Goal: Task Accomplishment & Management: Manage account settings

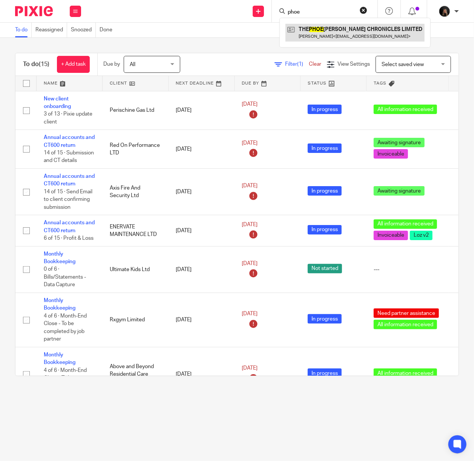
type input "phoe"
click at [311, 29] on link at bounding box center [355, 32] width 139 height 17
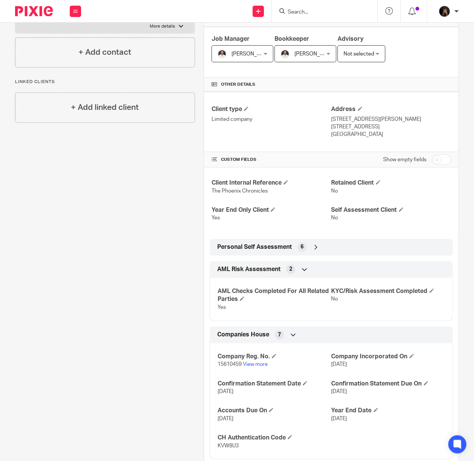
scroll to position [134, 0]
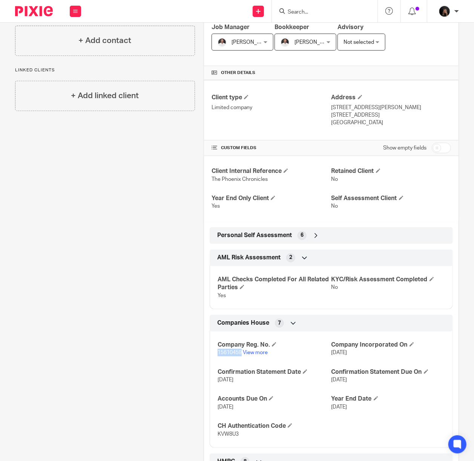
drag, startPoint x: 215, startPoint y: 361, endPoint x: 239, endPoint y: 362, distance: 24.2
click at [239, 355] on span "15610459" at bounding box center [230, 352] width 24 height 5
copy span "15610459"
click at [312, 239] on icon at bounding box center [316, 236] width 8 height 8
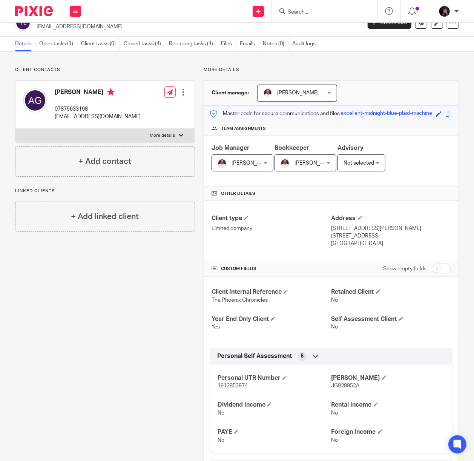
scroll to position [0, 0]
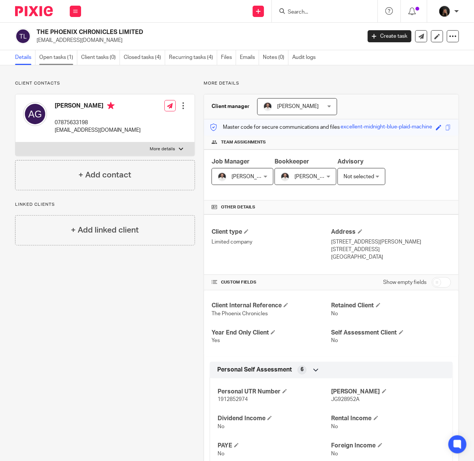
click at [61, 55] on link "Open tasks (1)" at bounding box center [58, 57] width 38 height 15
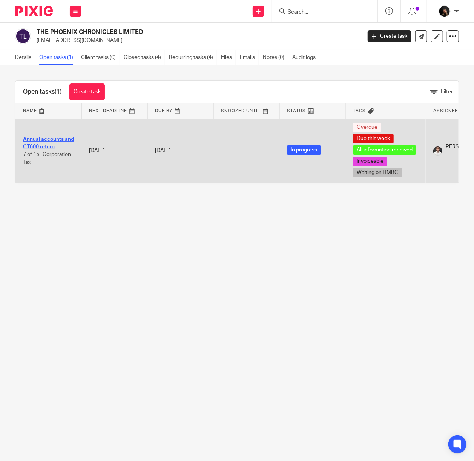
click at [54, 138] on link "Annual accounts and CT600 return" at bounding box center [48, 143] width 51 height 13
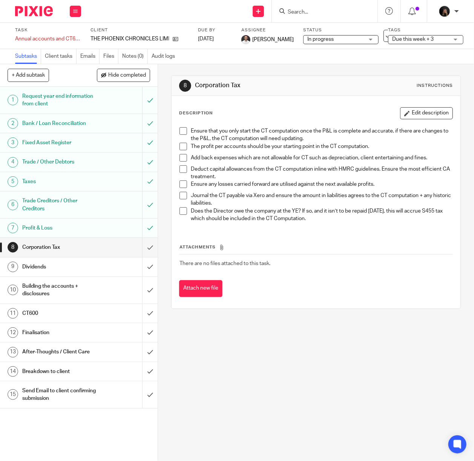
click at [183, 127] on li "Ensure that you only start the CT computation once the P&L is complete and accu…" at bounding box center [316, 134] width 273 height 15
click at [71, 287] on h1 "Building the accounts + disclosures" at bounding box center [59, 289] width 75 height 19
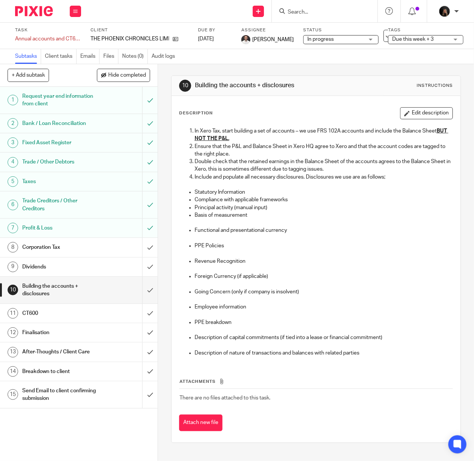
drag, startPoint x: 167, startPoint y: 43, endPoint x: 186, endPoint y: 34, distance: 20.4
click at [192, 31] on div "Task Annual accounts and CT600 return Save Annual accounts and CT600 return 7 /…" at bounding box center [181, 35] width 333 height 17
click at [94, 244] on div "Corporation Tax" at bounding box center [78, 246] width 112 height 11
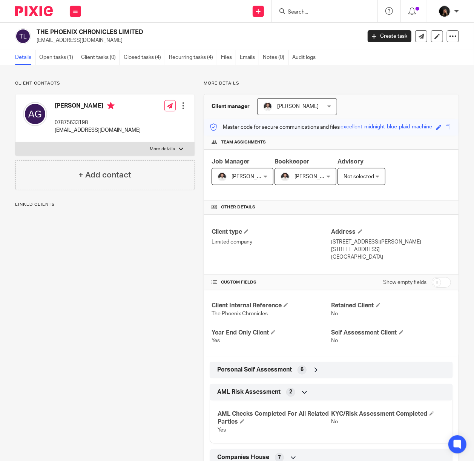
scroll to position [134, 0]
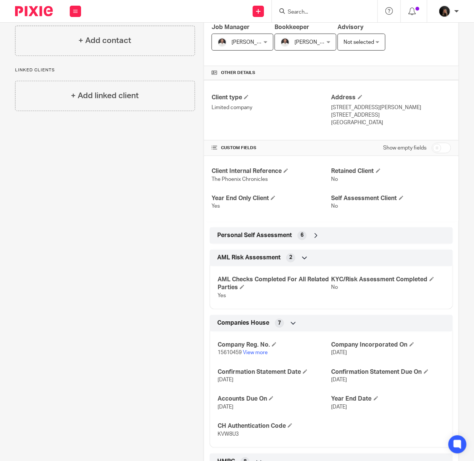
click at [262, 356] on p "15610459 View more" at bounding box center [275, 353] width 114 height 8
click at [263, 355] on link "View more" at bounding box center [255, 352] width 25 height 5
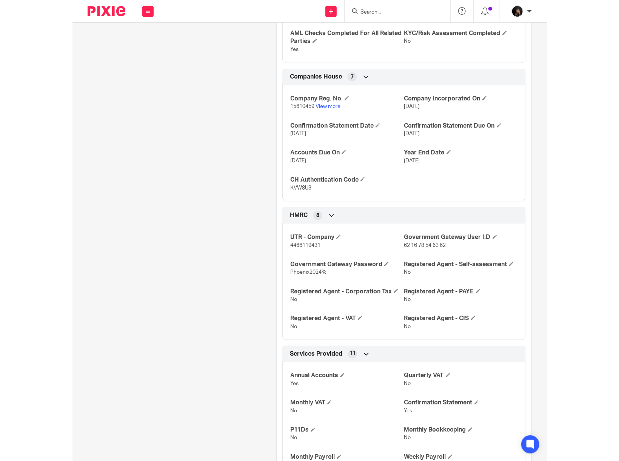
scroll to position [402, 0]
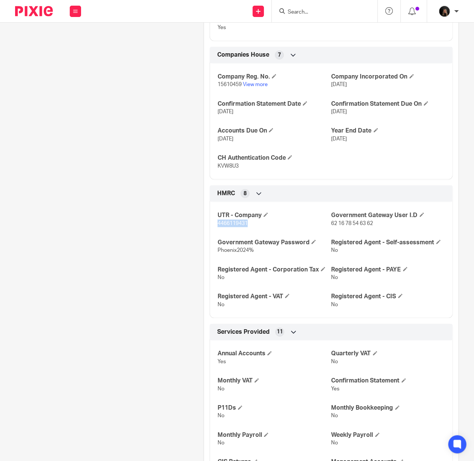
drag, startPoint x: 254, startPoint y: 233, endPoint x: 215, endPoint y: 233, distance: 38.9
click at [218, 227] on p "4466119431" at bounding box center [275, 224] width 114 height 8
copy span "4466119431"
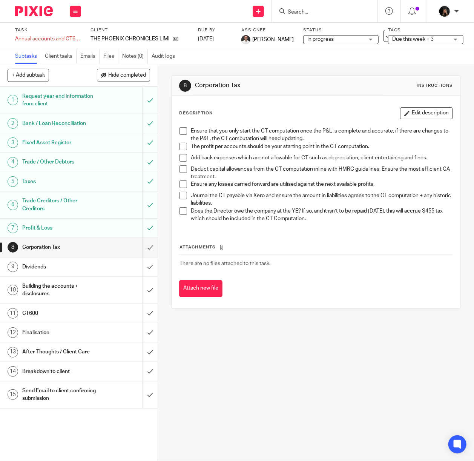
click at [180, 132] on span at bounding box center [184, 131] width 8 height 8
click at [181, 147] on span at bounding box center [184, 147] width 8 height 8
click at [180, 156] on span at bounding box center [184, 158] width 8 height 8
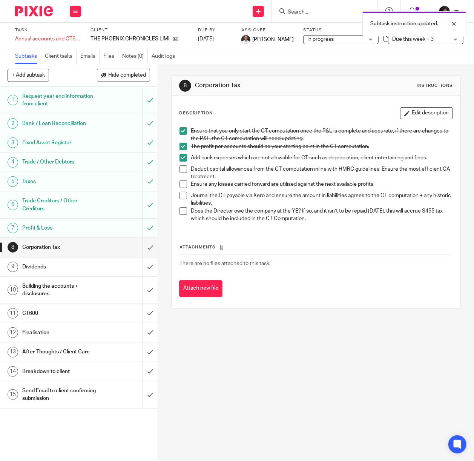
click at [181, 170] on span at bounding box center [184, 169] width 8 height 8
click at [180, 186] on span at bounding box center [184, 184] width 8 height 8
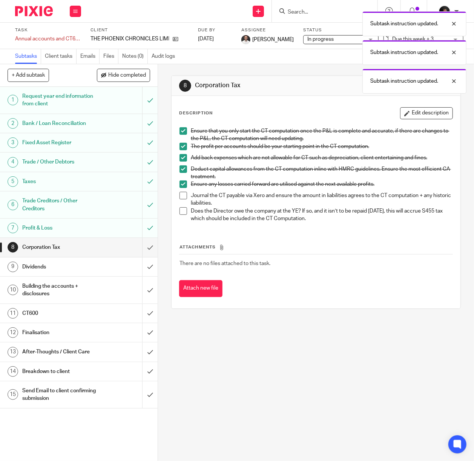
click at [180, 195] on span at bounding box center [184, 196] width 8 height 8
click at [180, 209] on span at bounding box center [184, 211] width 8 height 8
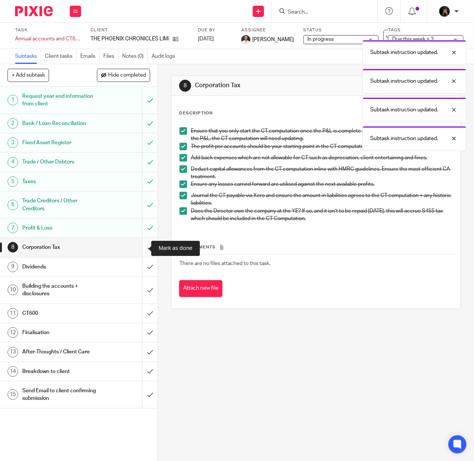
click at [143, 243] on input "submit" at bounding box center [79, 247] width 158 height 19
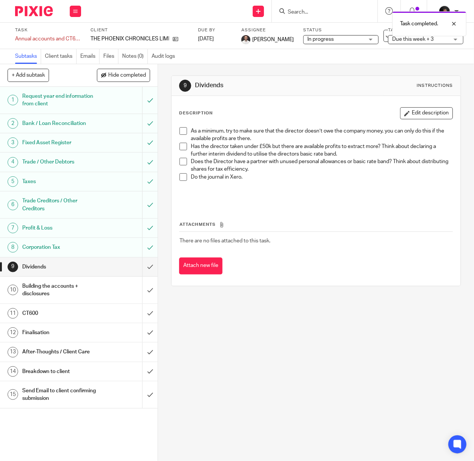
click at [181, 136] on li "As a minimum, try to make sure that the director doesn’t owe the company money,…" at bounding box center [316, 134] width 273 height 15
click at [182, 151] on li "Has the director taken under £50k but there are available profits to extract mo…" at bounding box center [316, 150] width 273 height 15
click at [183, 136] on li "As a minimum, try to make sure that the director doesn’t owe the company money,…" at bounding box center [316, 134] width 273 height 15
click at [181, 144] on span at bounding box center [184, 147] width 8 height 8
click at [183, 131] on span at bounding box center [184, 131] width 8 height 8
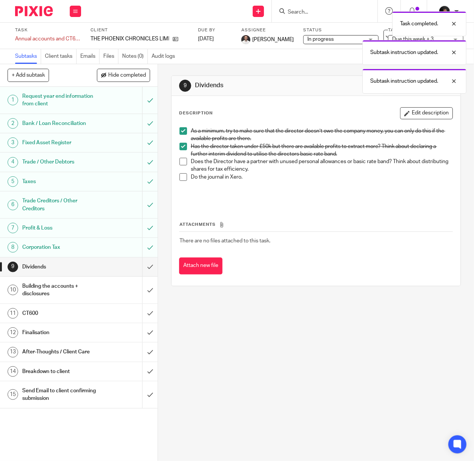
click at [180, 163] on span at bounding box center [184, 162] width 8 height 8
click at [181, 177] on span at bounding box center [184, 177] width 8 height 8
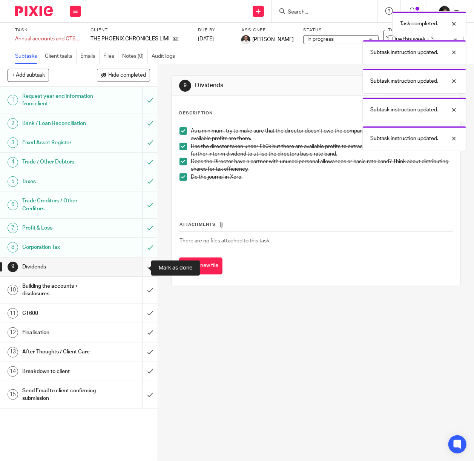
click at [143, 260] on input "submit" at bounding box center [79, 266] width 158 height 19
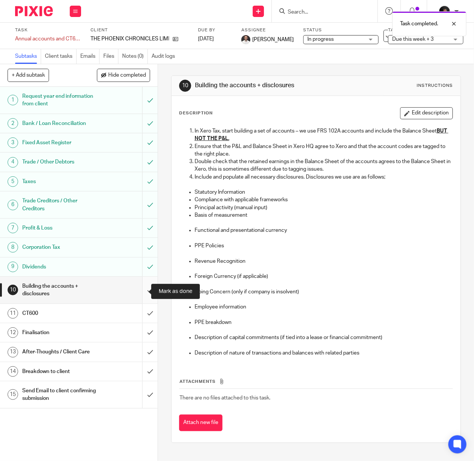
click at [137, 284] on input "submit" at bounding box center [79, 289] width 158 height 27
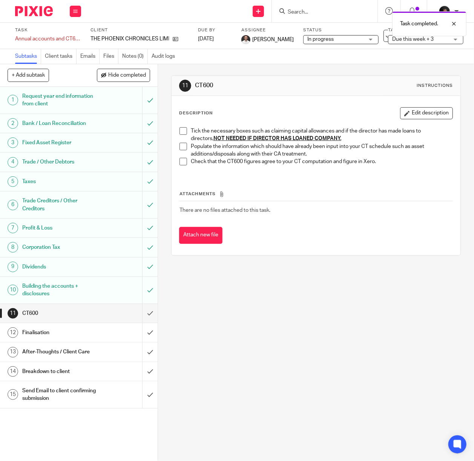
click at [180, 132] on span at bounding box center [184, 131] width 8 height 8
click at [180, 145] on span at bounding box center [184, 147] width 8 height 8
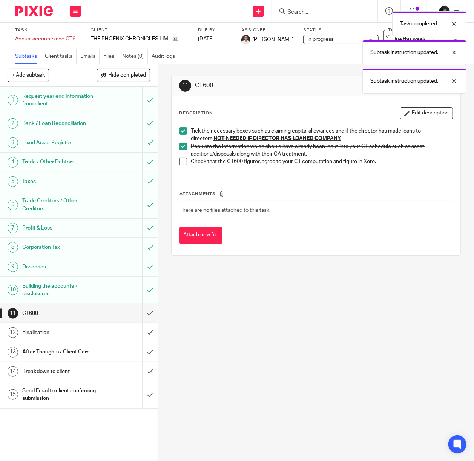
click at [180, 162] on span at bounding box center [184, 162] width 8 height 8
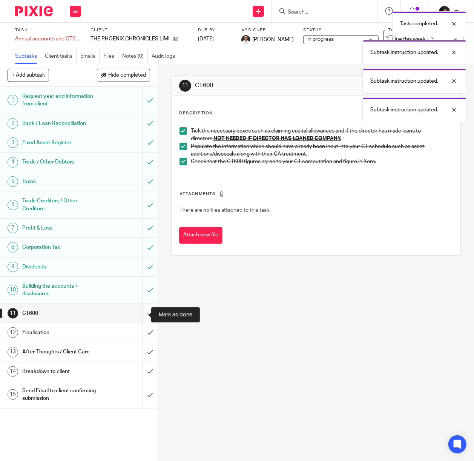
click at [139, 316] on input "submit" at bounding box center [79, 313] width 158 height 19
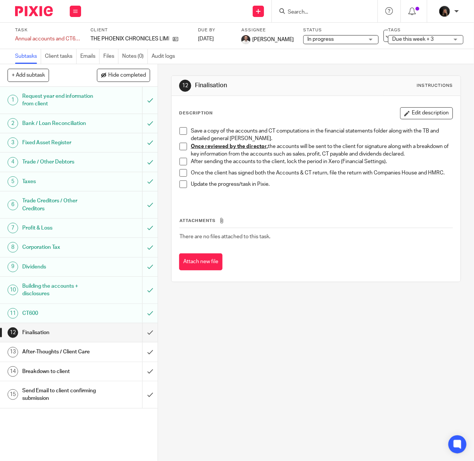
click at [242, 299] on div "12 Finalisation Instructions Description Edit description Save a copy of the ac…" at bounding box center [316, 262] width 316 height 396
click at [392, 38] on span "Due this week + 3" at bounding box center [412, 39] width 41 height 5
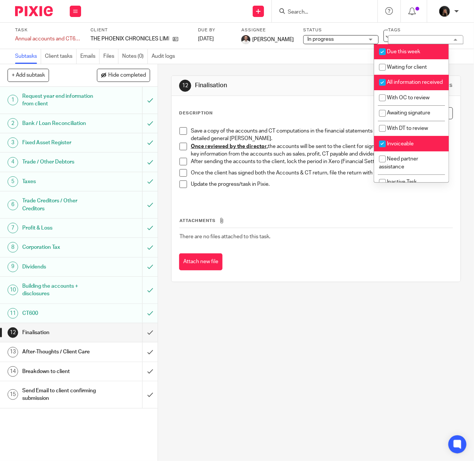
click at [396, 82] on span "All information received" at bounding box center [415, 82] width 56 height 5
checkbox input "false"
click at [390, 51] on span "Due this week" at bounding box center [403, 51] width 33 height 5
checkbox input "false"
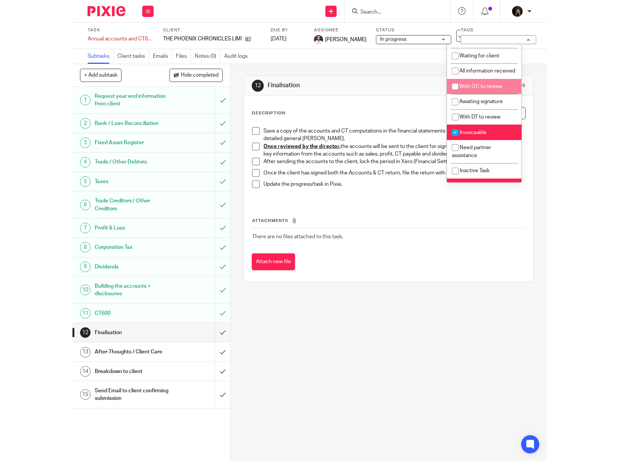
scroll to position [12, 0]
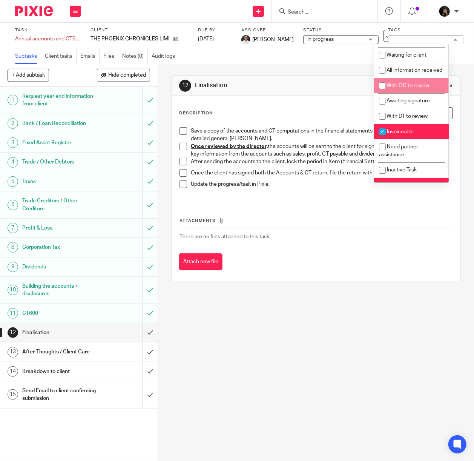
click at [412, 88] on span "With OC to review" at bounding box center [408, 85] width 43 height 5
checkbox input "true"
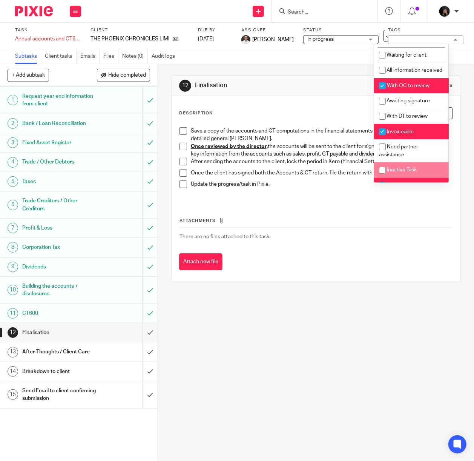
click at [338, 335] on div "12 Finalisation Instructions Description Edit description Save a copy of the ac…" at bounding box center [316, 262] width 316 height 396
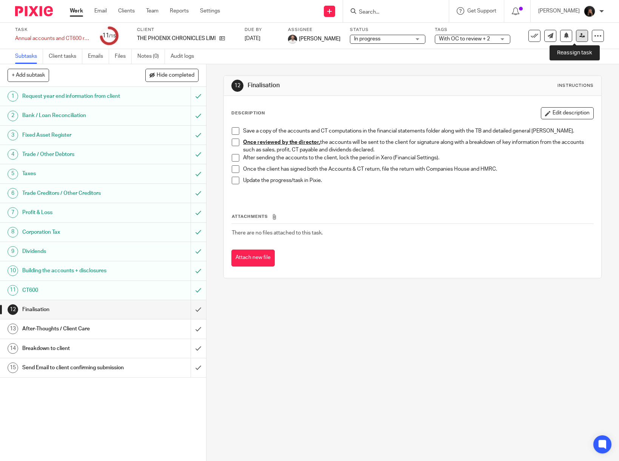
click at [474, 37] on icon at bounding box center [582, 36] width 6 height 6
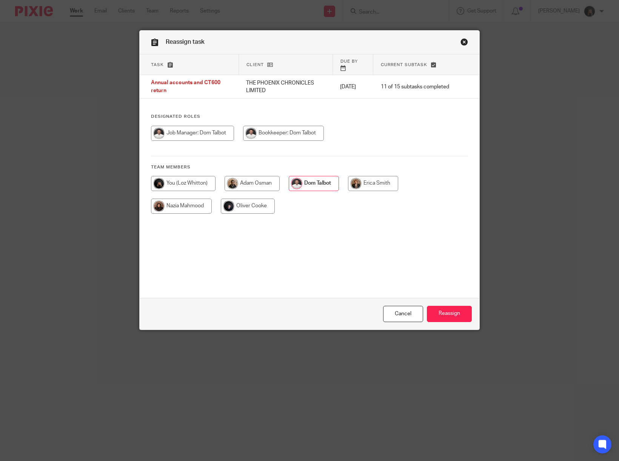
click at [239, 198] on input "radio" at bounding box center [248, 205] width 54 height 15
radio input "true"
click at [457, 312] on input "Reassign" at bounding box center [449, 314] width 45 height 16
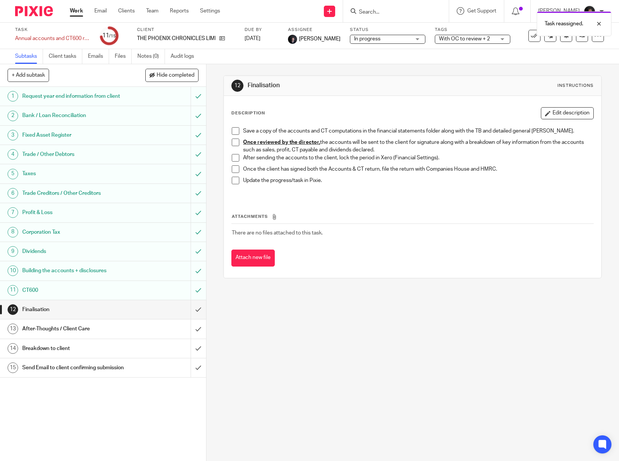
click at [77, 11] on link "Work" at bounding box center [76, 11] width 13 height 8
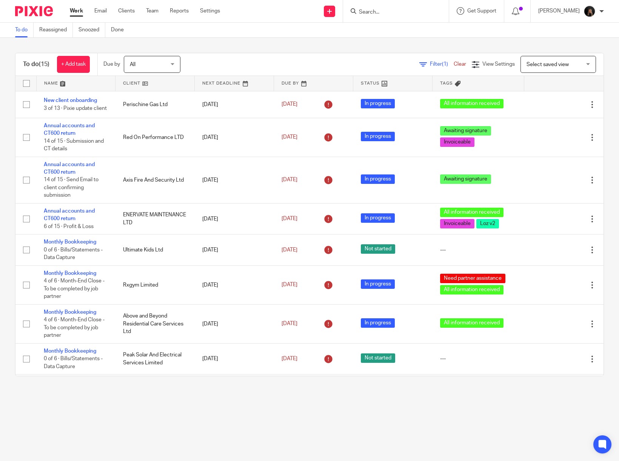
click at [379, 14] on input "Search" at bounding box center [392, 12] width 68 height 7
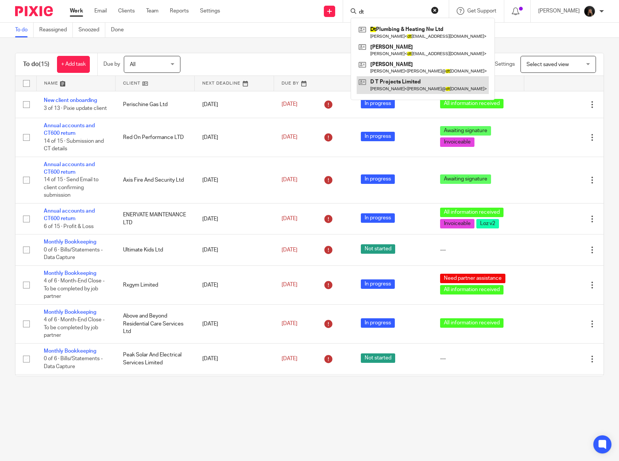
type input "dt"
click at [405, 82] on link at bounding box center [422, 84] width 132 height 17
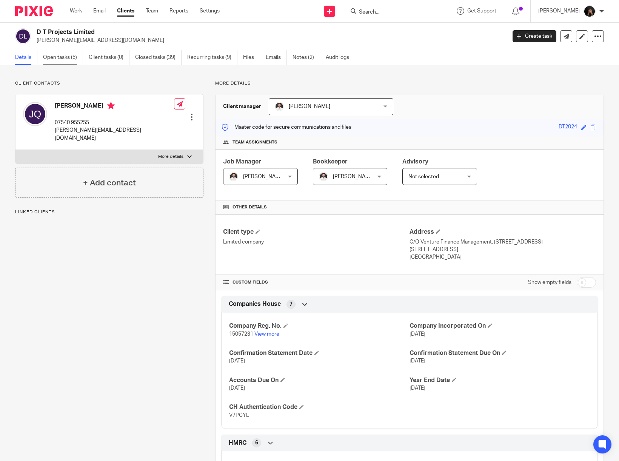
click at [67, 53] on link "Open tasks (5)" at bounding box center [63, 57] width 40 height 15
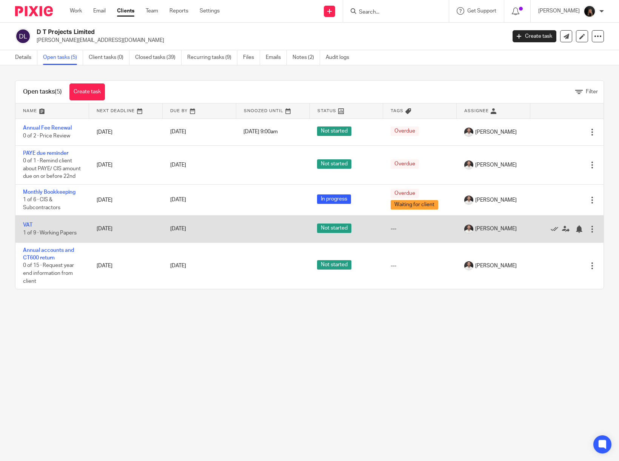
click at [28, 230] on td "VAT 1 of 9 · Working Papers" at bounding box center [52, 228] width 74 height 27
click at [27, 227] on link "VAT" at bounding box center [27, 224] width 9 height 5
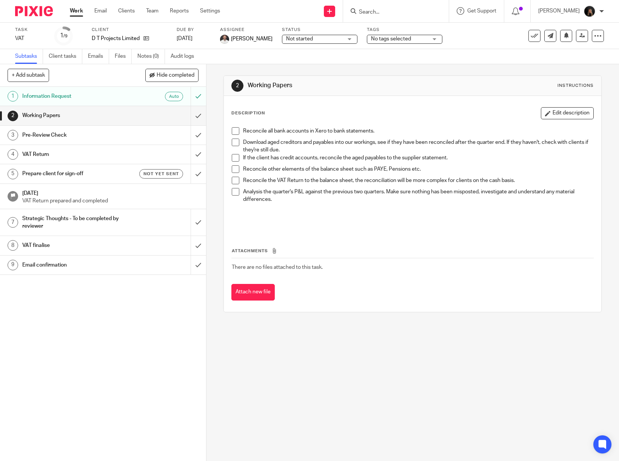
click at [232, 131] on span at bounding box center [236, 131] width 8 height 8
click at [232, 140] on span at bounding box center [236, 142] width 8 height 8
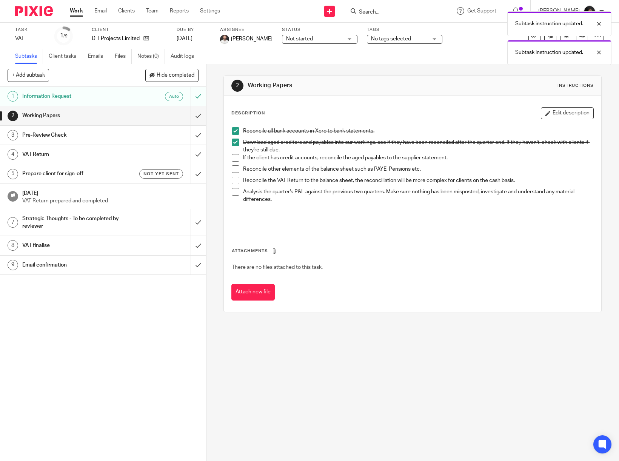
click at [234, 169] on span at bounding box center [236, 169] width 8 height 8
click at [235, 181] on span at bounding box center [236, 181] width 8 height 8
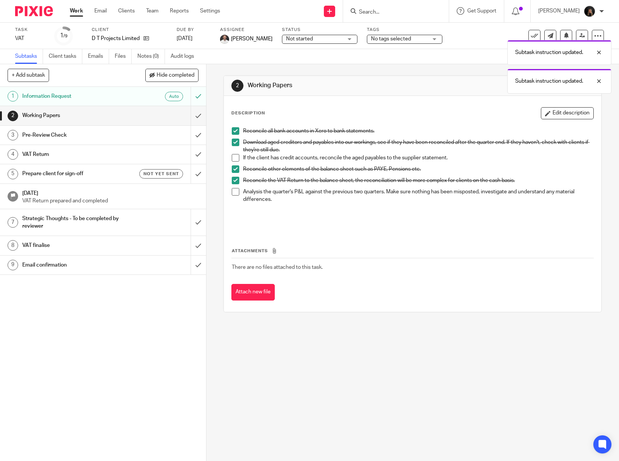
click at [235, 191] on span at bounding box center [236, 192] width 8 height 8
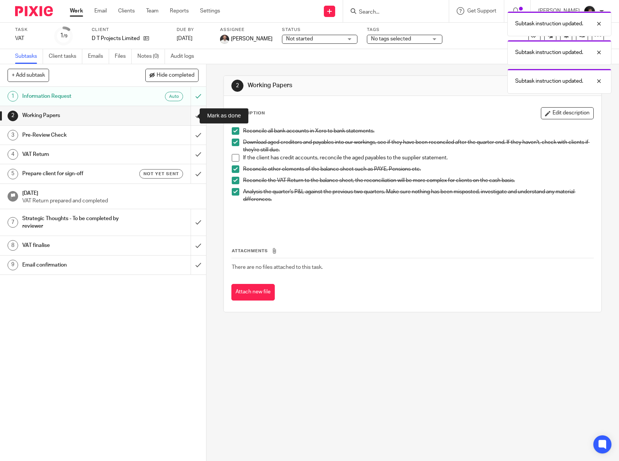
click at [188, 115] on input "submit" at bounding box center [103, 115] width 206 height 19
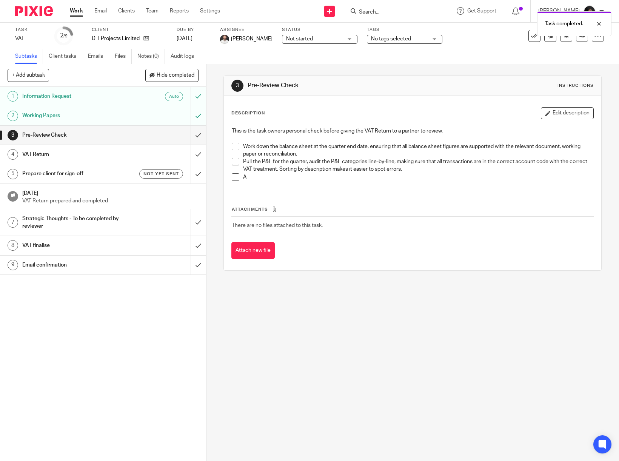
click at [232, 143] on span at bounding box center [236, 147] width 8 height 8
click at [233, 143] on span at bounding box center [236, 147] width 8 height 8
click at [233, 159] on span at bounding box center [236, 162] width 8 height 8
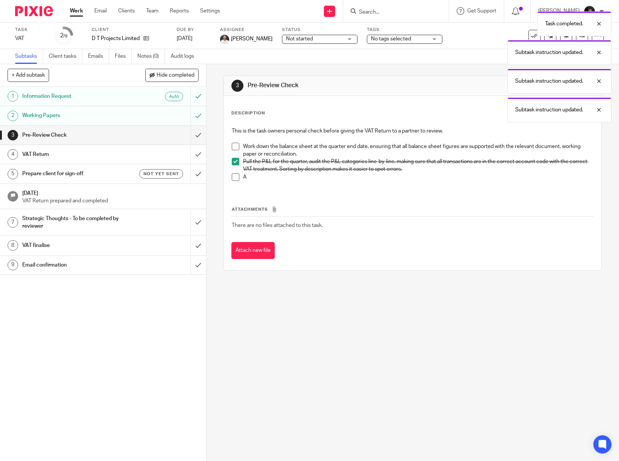
click at [233, 175] on span at bounding box center [236, 177] width 8 height 8
click at [192, 133] on input "submit" at bounding box center [103, 135] width 206 height 19
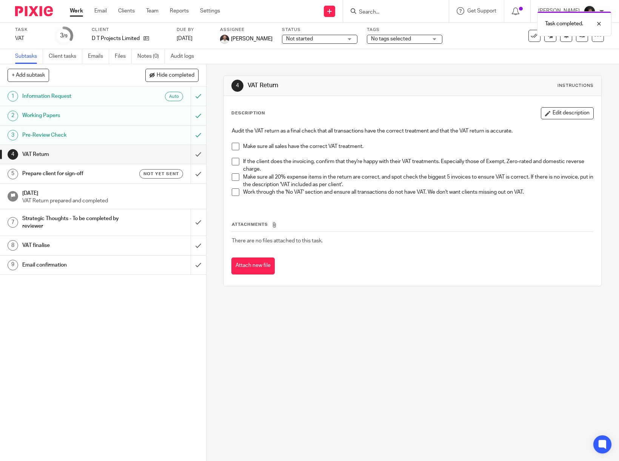
click at [232, 143] on span at bounding box center [236, 147] width 8 height 8
click at [235, 159] on span at bounding box center [236, 162] width 8 height 8
click at [234, 175] on span at bounding box center [236, 177] width 8 height 8
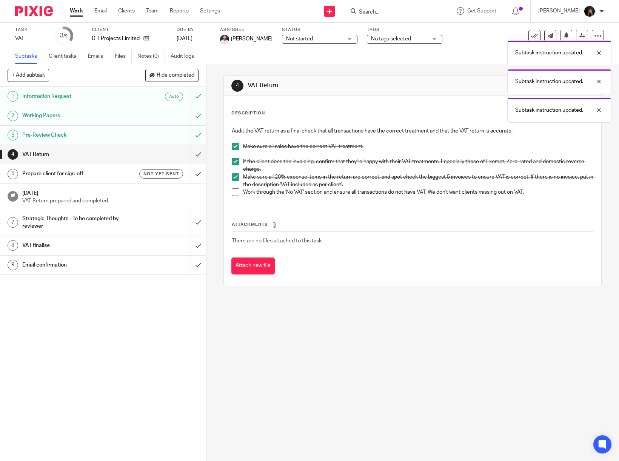
click at [232, 191] on span at bounding box center [236, 192] width 8 height 8
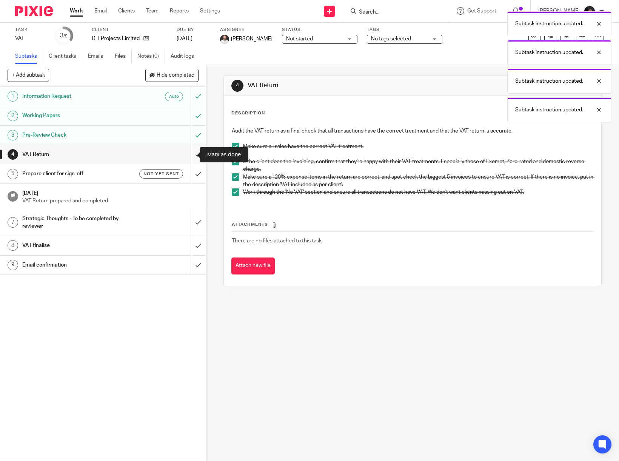
click at [187, 153] on input "submit" at bounding box center [103, 154] width 206 height 19
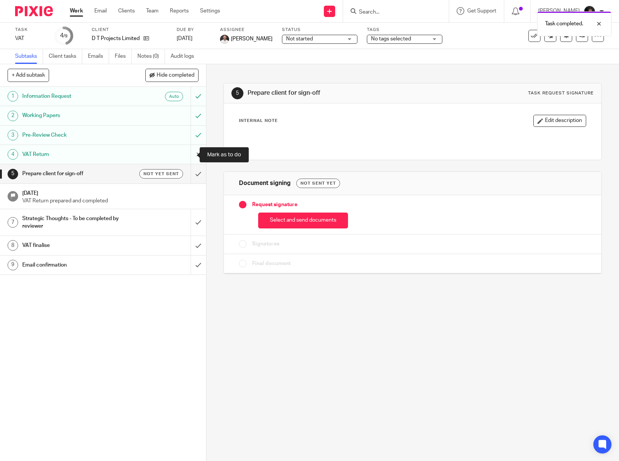
click at [189, 154] on input "submit" at bounding box center [103, 154] width 206 height 19
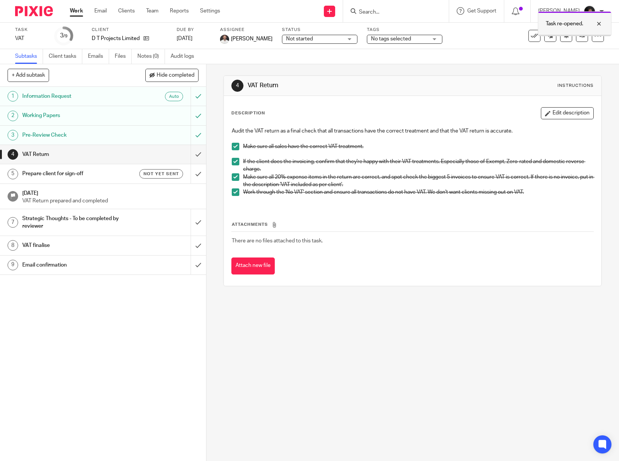
click at [573, 35] on div at bounding box center [574, 35] width 73 height 1
click at [400, 35] on span "No tags selected" at bounding box center [399, 39] width 57 height 8
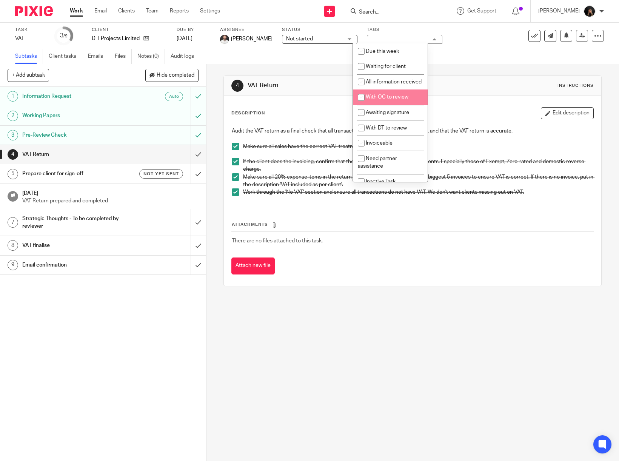
click at [387, 100] on span "With OC to review" at bounding box center [387, 96] width 43 height 5
checkbox input "true"
click at [401, 50] on li "Due this week" at bounding box center [390, 50] width 75 height 15
checkbox input "true"
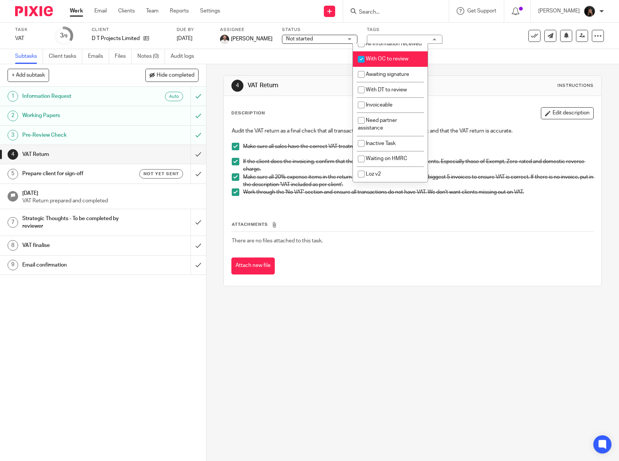
scroll to position [46, 0]
click at [491, 66] on div "4 VAT Return Instructions Description Edit description Audit the VAT return as …" at bounding box center [412, 180] width 378 height 233
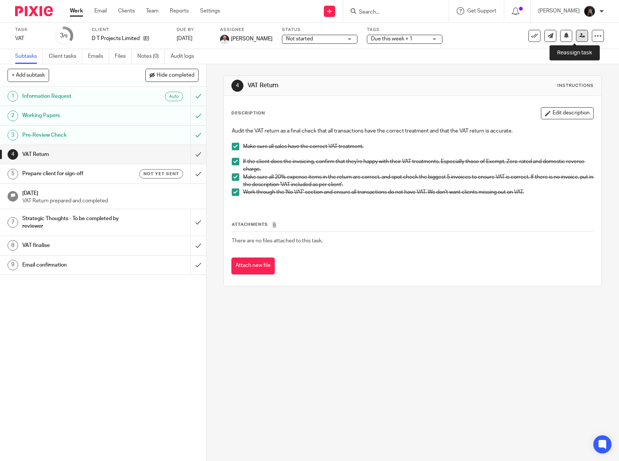
click at [579, 35] on icon at bounding box center [582, 36] width 6 height 6
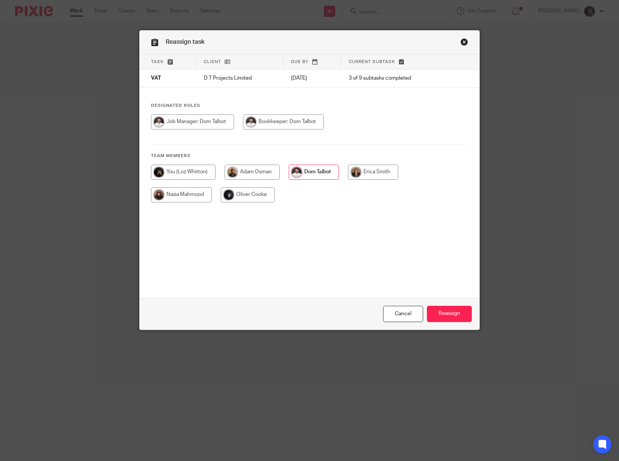
click at [240, 194] on input "radio" at bounding box center [248, 194] width 54 height 15
radio input "true"
click at [453, 312] on input "Reassign" at bounding box center [449, 314] width 45 height 16
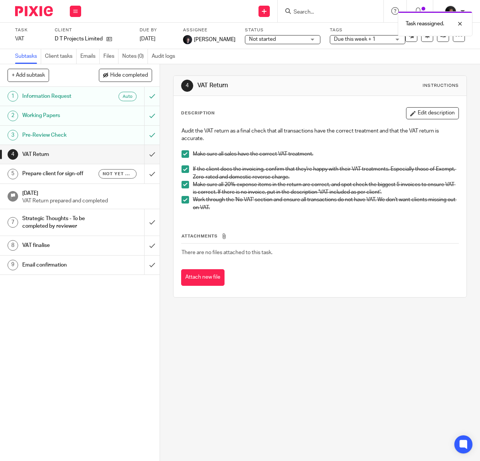
click at [41, 6] on img at bounding box center [34, 11] width 38 height 10
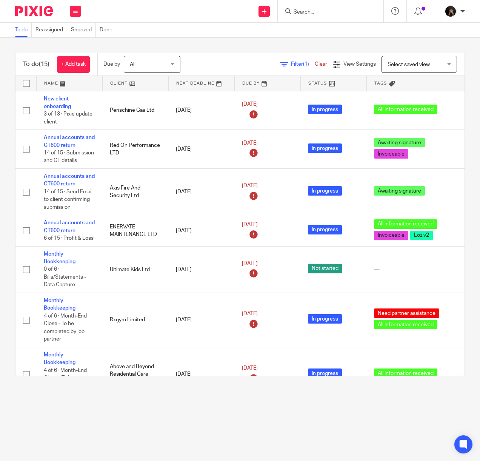
click at [44, 13] on img at bounding box center [34, 11] width 38 height 10
